Goal: Task Accomplishment & Management: Manage account settings

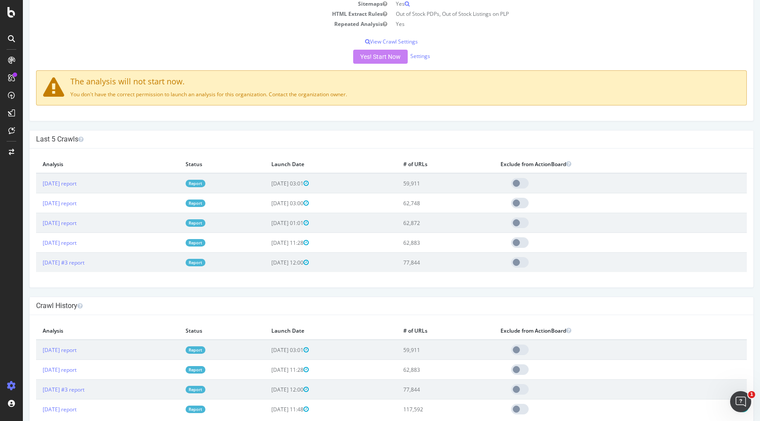
scroll to position [181, 0]
click at [74, 185] on link "[DATE] report" at bounding box center [60, 182] width 34 height 7
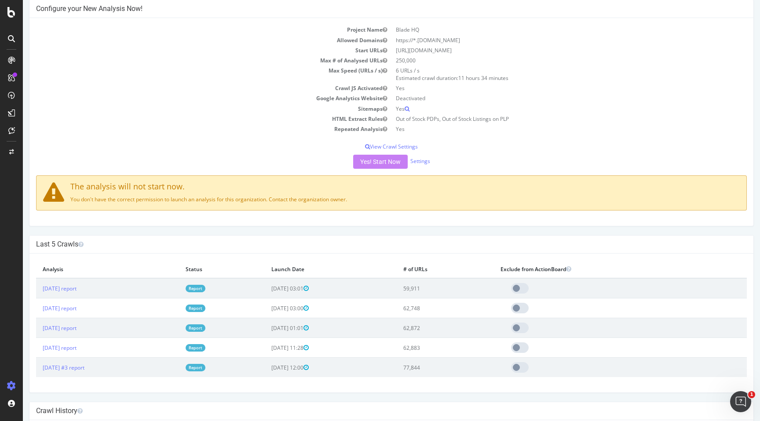
scroll to position [71, 0]
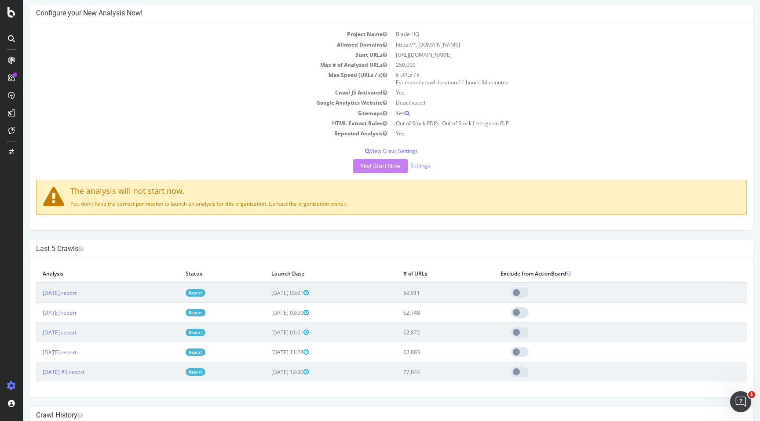
drag, startPoint x: 393, startPoint y: 65, endPoint x: 445, endPoint y: 82, distance: 55.0
click at [445, 81] on tbody "Project Name Blade HQ Allowed Domains https://*.[DOMAIN_NAME] Start URLs [URL][…" at bounding box center [391, 84] width 711 height 110
click at [407, 115] on icon at bounding box center [407, 113] width 5 height 5
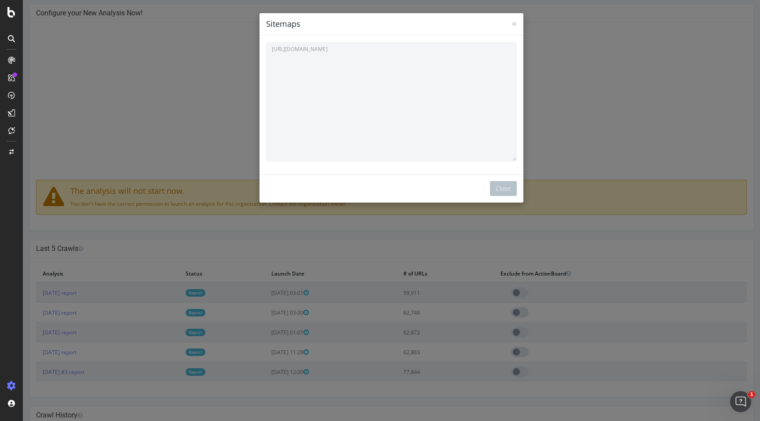
click at [517, 27] on div "× Close Sitemaps" at bounding box center [392, 24] width 264 height 22
click at [512, 25] on span "×" at bounding box center [514, 24] width 5 height 12
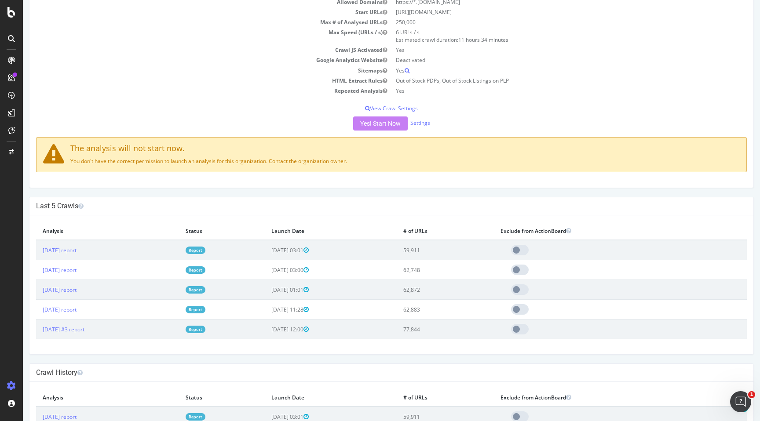
scroll to position [112, 0]
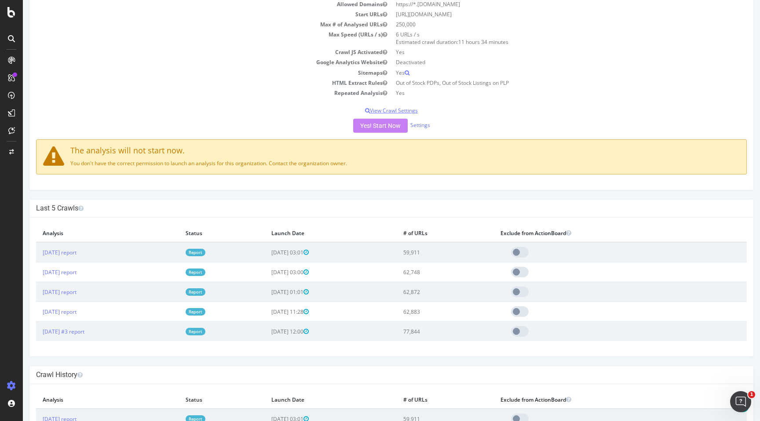
click at [408, 107] on p "View Crawl Settings" at bounding box center [391, 110] width 711 height 7
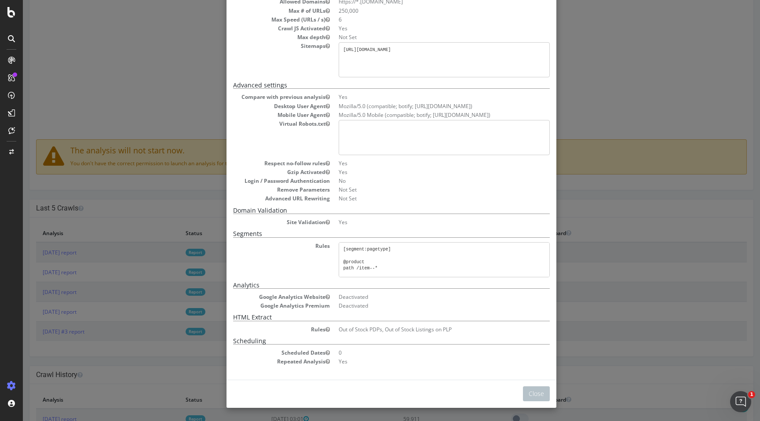
scroll to position [0, 0]
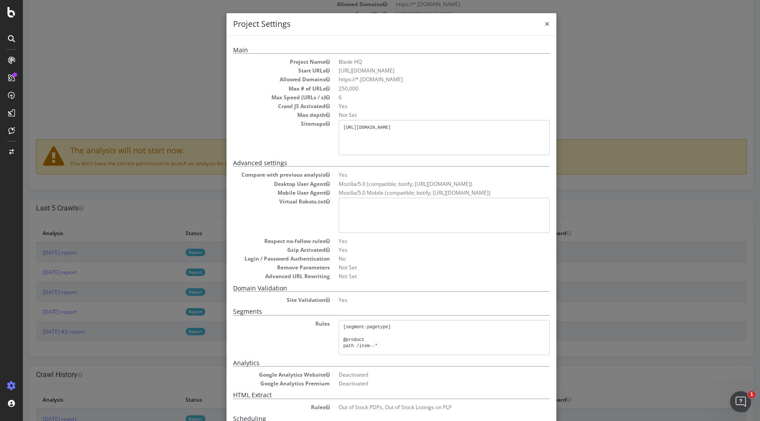
click at [545, 27] on span "×" at bounding box center [547, 24] width 5 height 12
